Goal: Navigation & Orientation: Find specific page/section

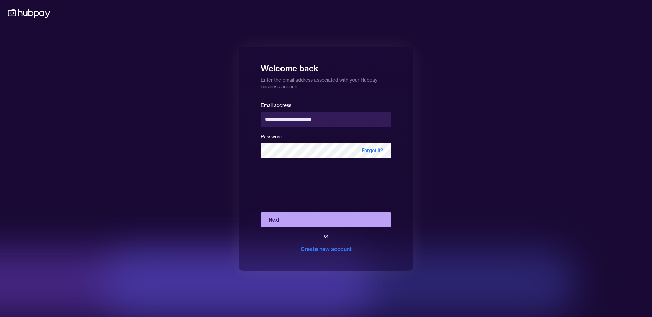
click at [257, 193] on div "**********" at bounding box center [326, 159] width 174 height 224
click at [285, 217] on button "Next" at bounding box center [326, 219] width 130 height 15
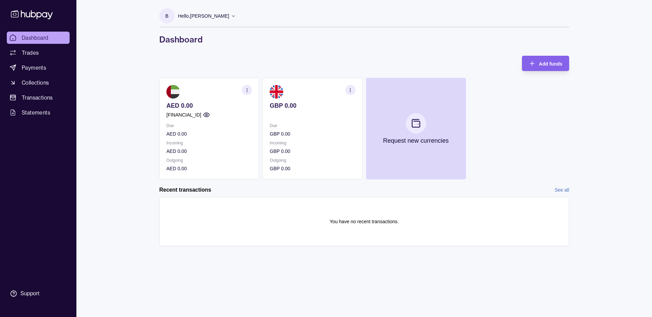
click at [260, 111] on div "AED 0.00 [FINANCIAL_ID] Due AED 0.00 Incoming AED 0.00 Outgoing AED 0.00 GBP 0.…" at bounding box center [364, 129] width 410 height 102
